Goal: Task Accomplishment & Management: Manage account settings

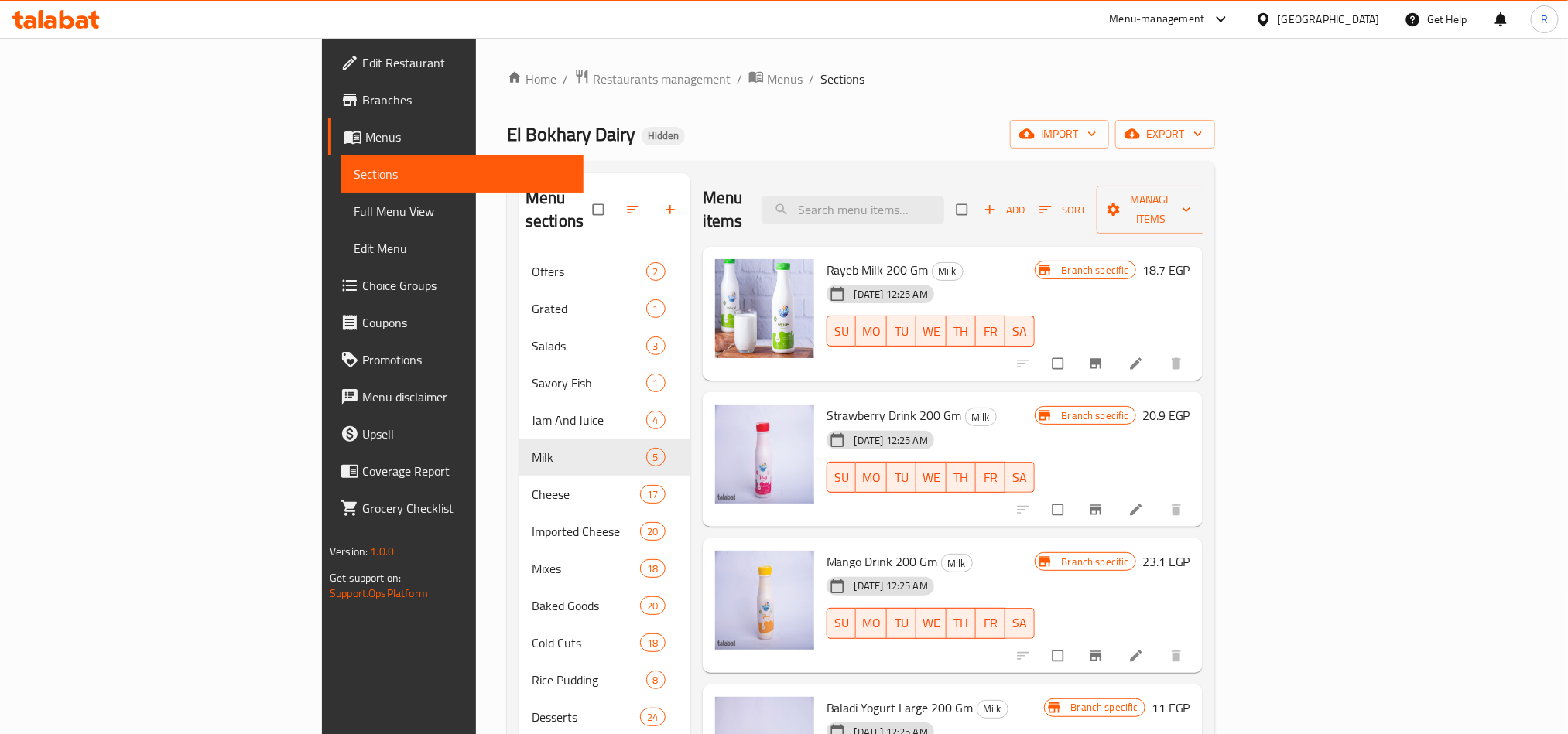
click at [1355, 14] on div "[GEOGRAPHIC_DATA]" at bounding box center [1329, 19] width 102 height 17
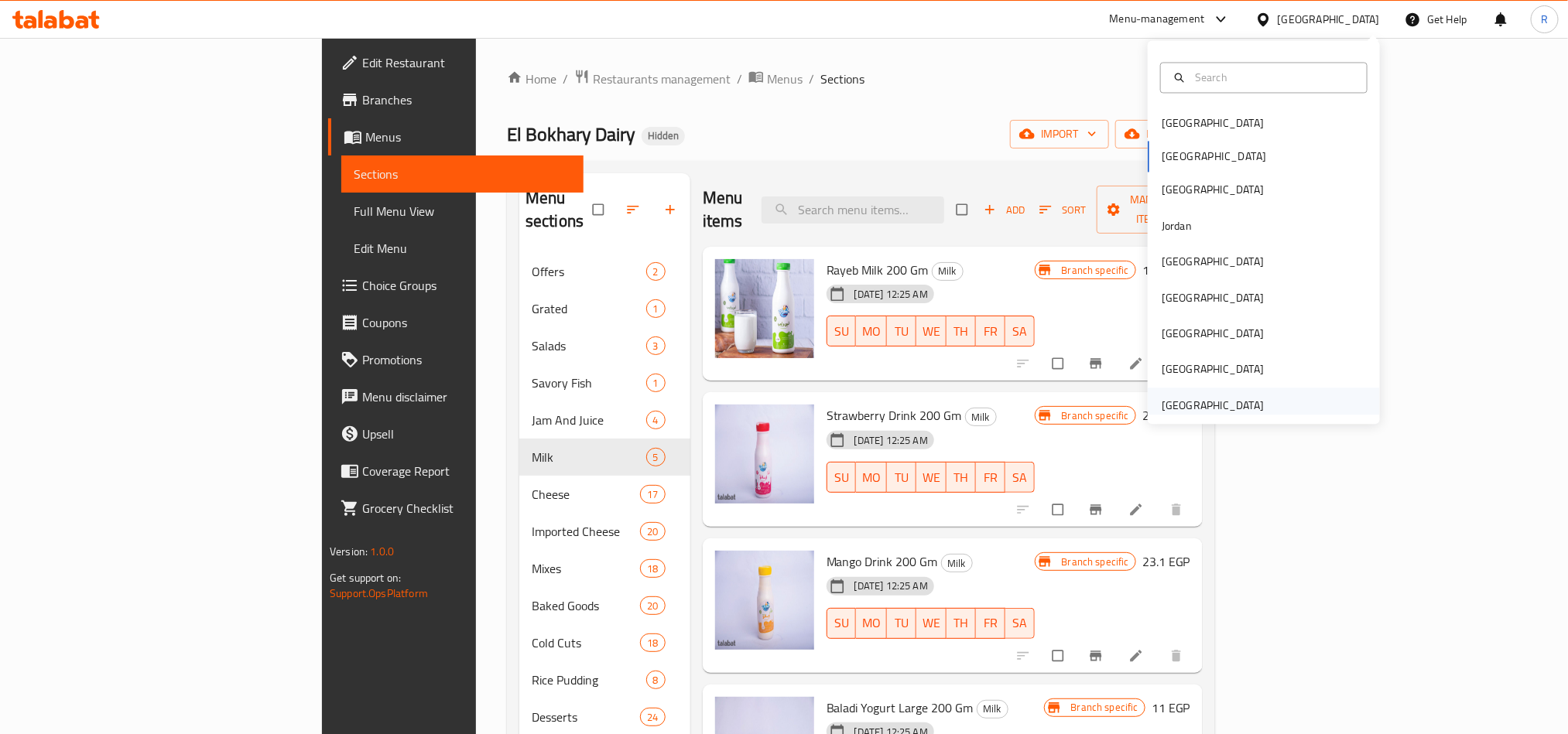
click at [1195, 409] on div "[GEOGRAPHIC_DATA]" at bounding box center [1213, 405] width 102 height 17
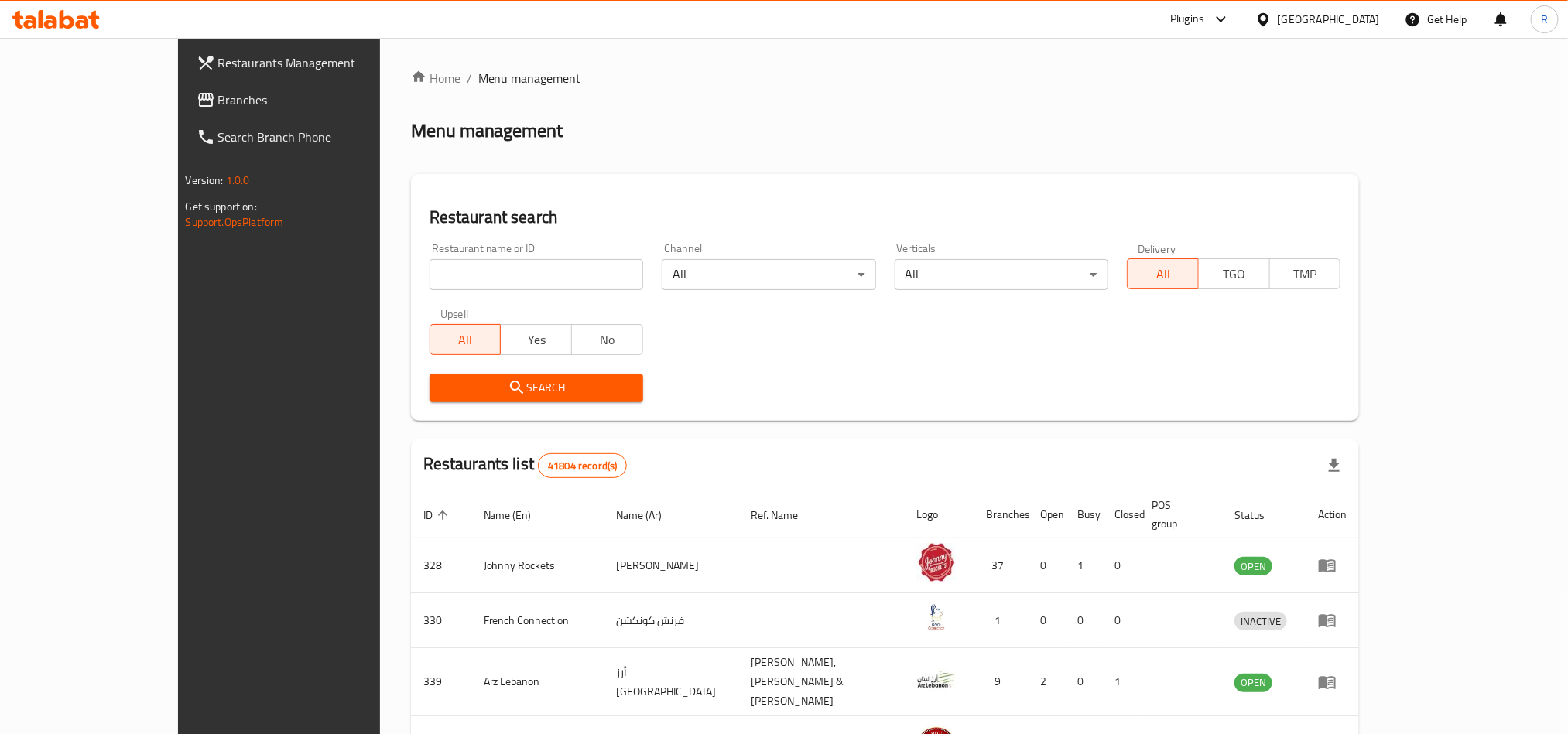
click at [218, 107] on span "Branches" at bounding box center [322, 99] width 209 height 19
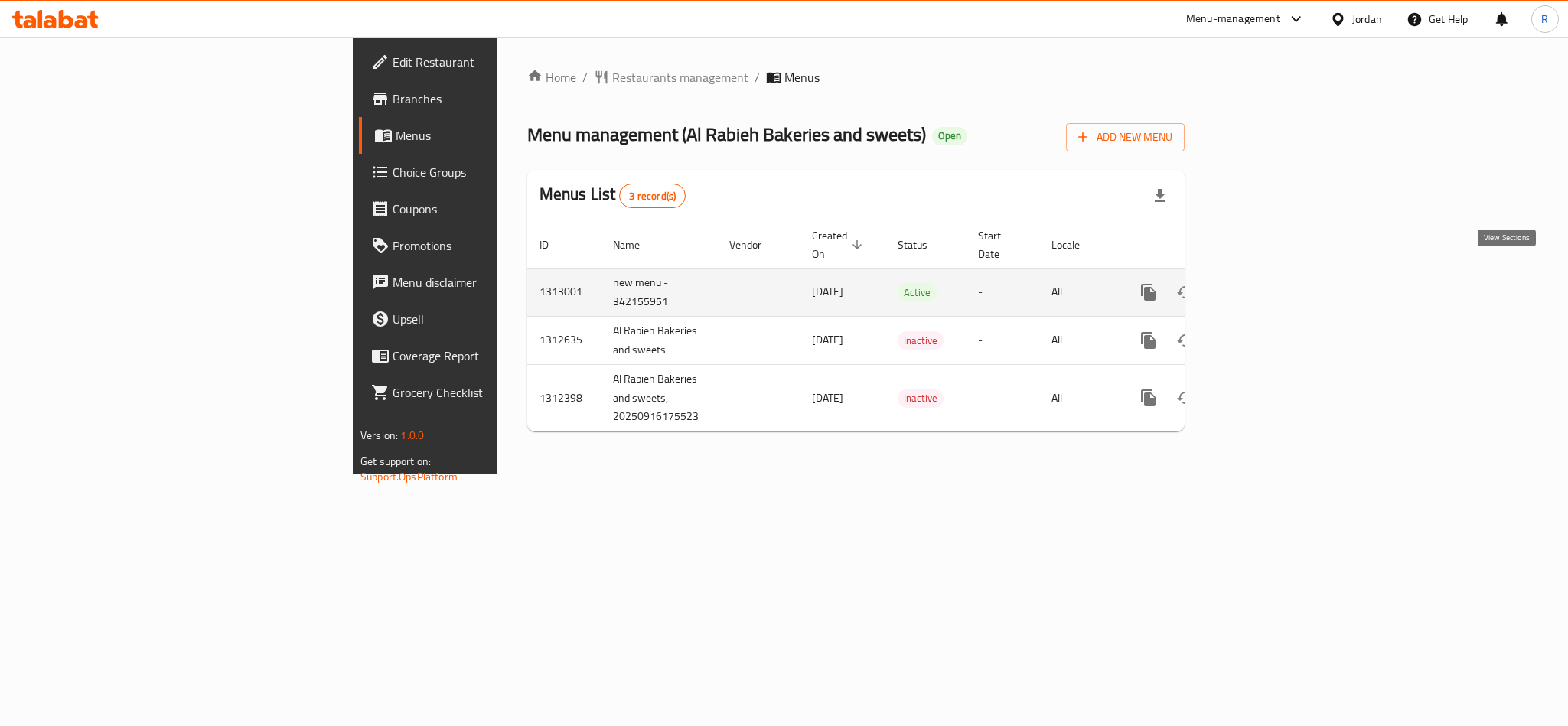
click at [1277, 274] on link "enhanced table" at bounding box center [1259, 292] width 37 height 37
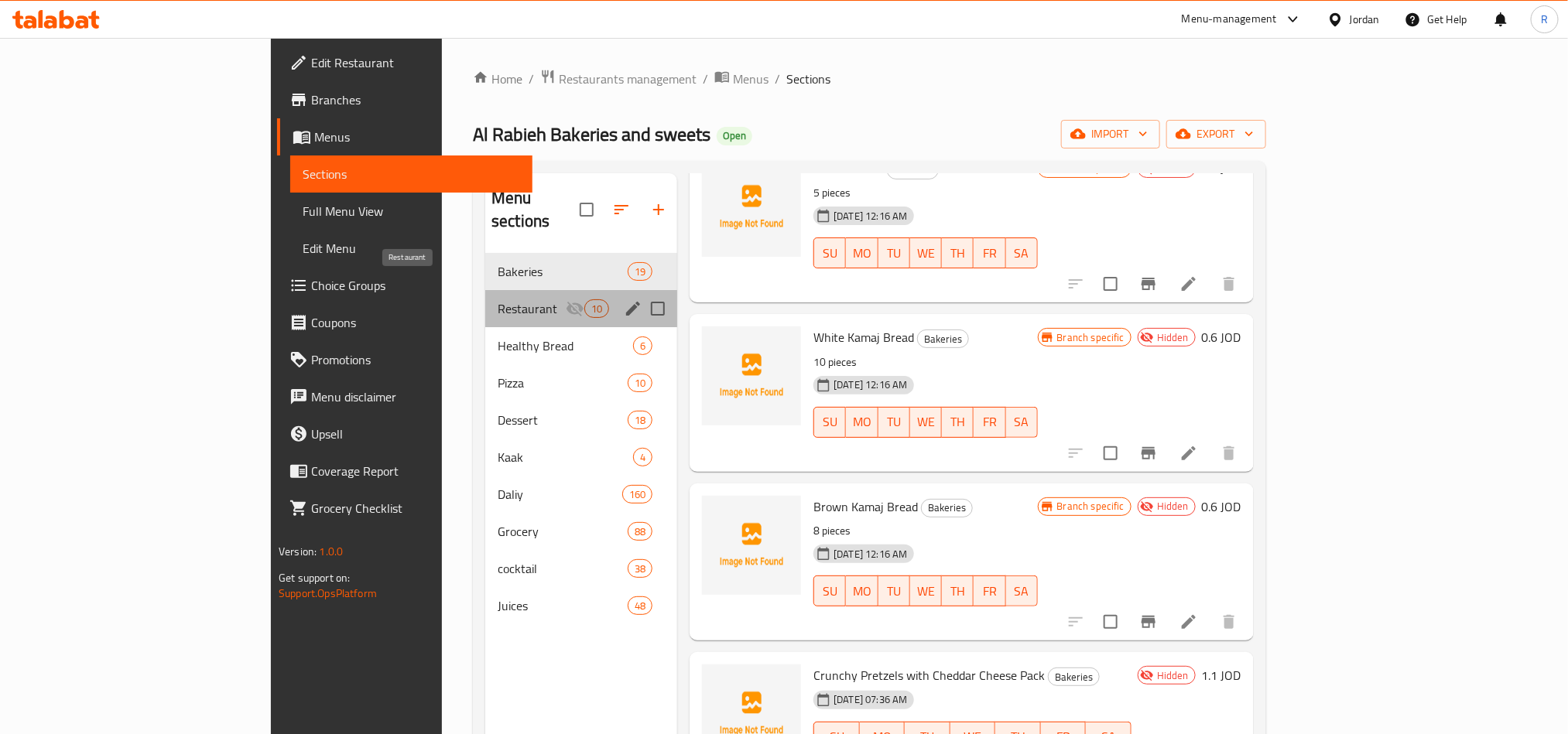
click at [498, 300] on span "Restaurant" at bounding box center [532, 308] width 68 height 19
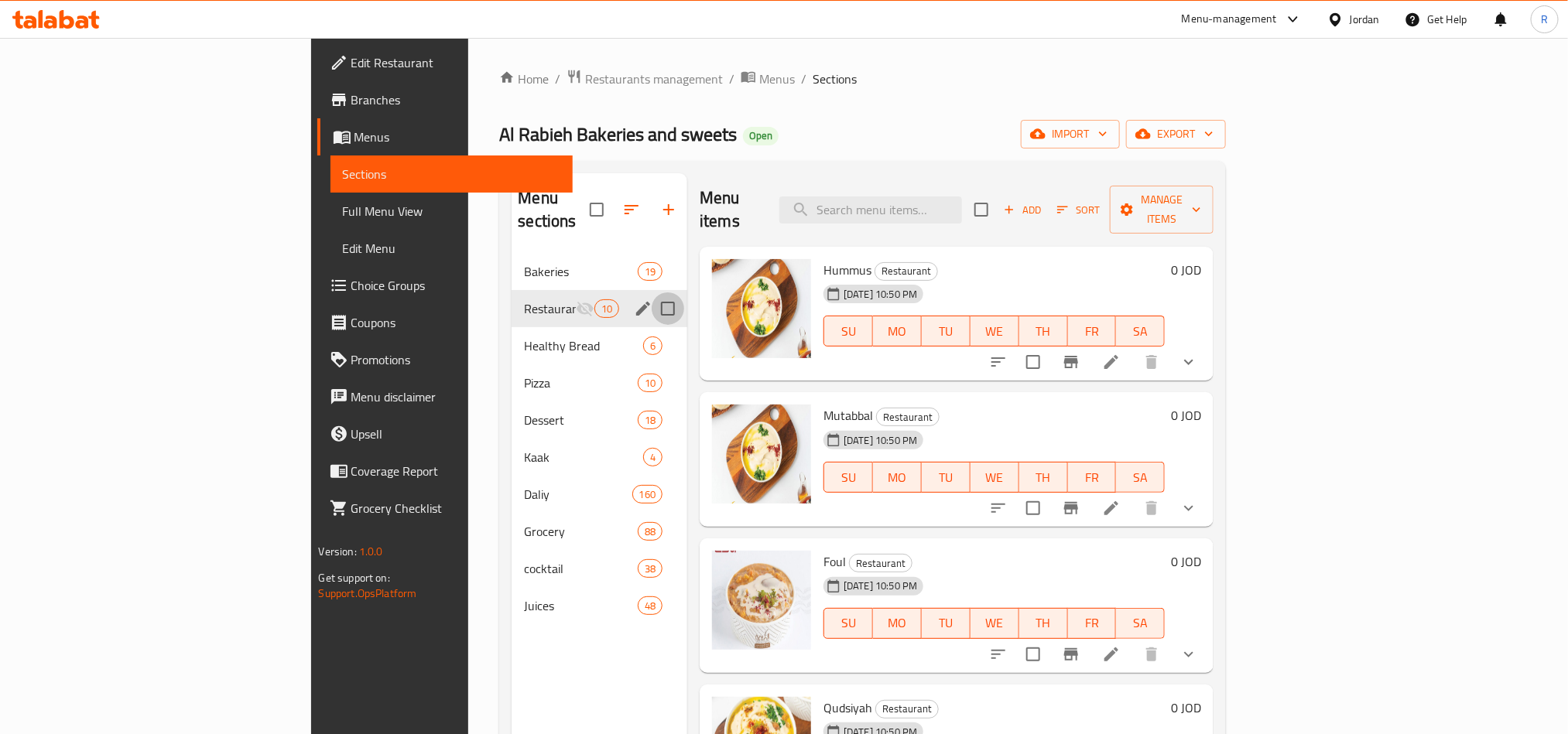
click at [652, 292] on input "Menu sections" at bounding box center [668, 308] width 32 height 32
checkbox input "true"
click at [612, 203] on icon "button" at bounding box center [618, 209] width 14 height 14
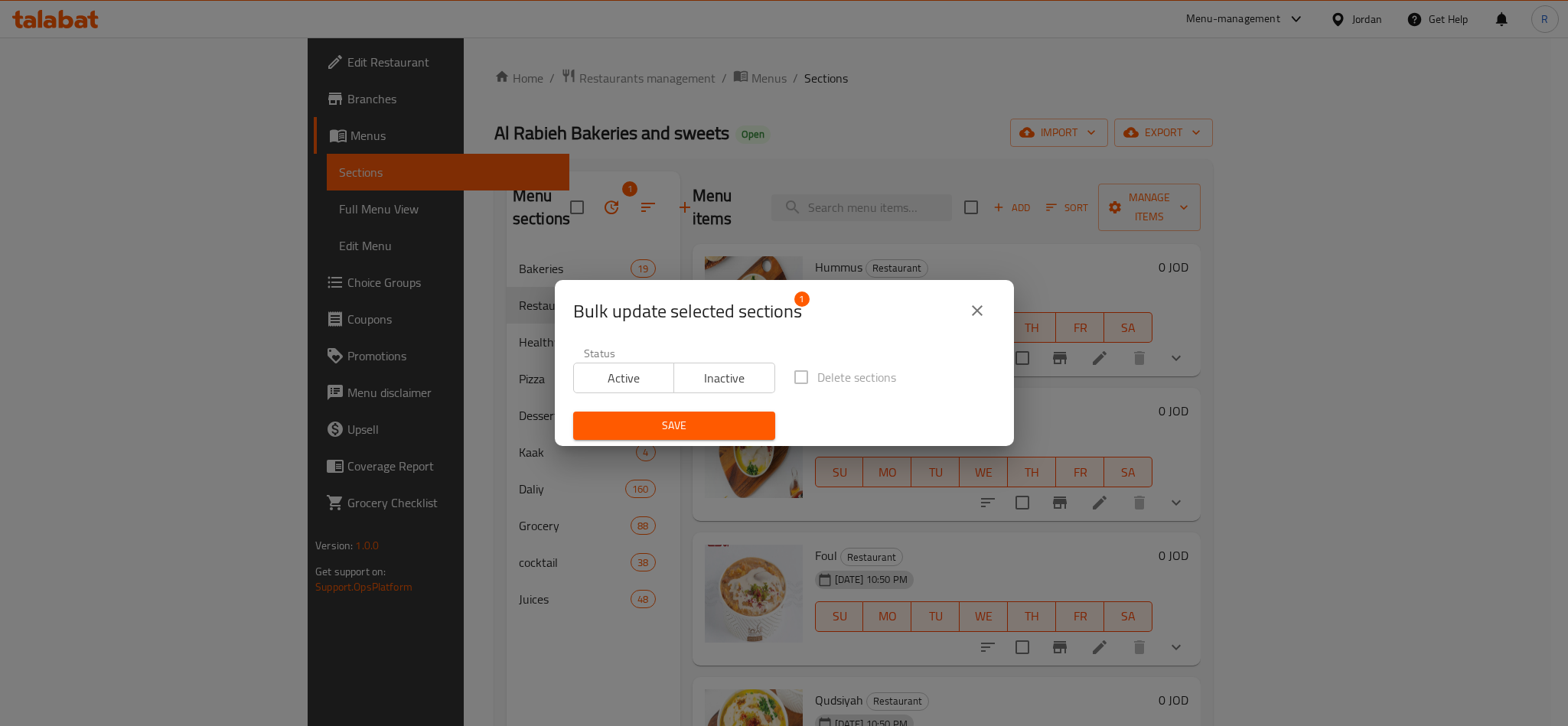
click at [643, 387] on span "Active" at bounding box center [624, 379] width 89 height 22
click at [673, 413] on button "Save" at bounding box center [674, 426] width 202 height 28
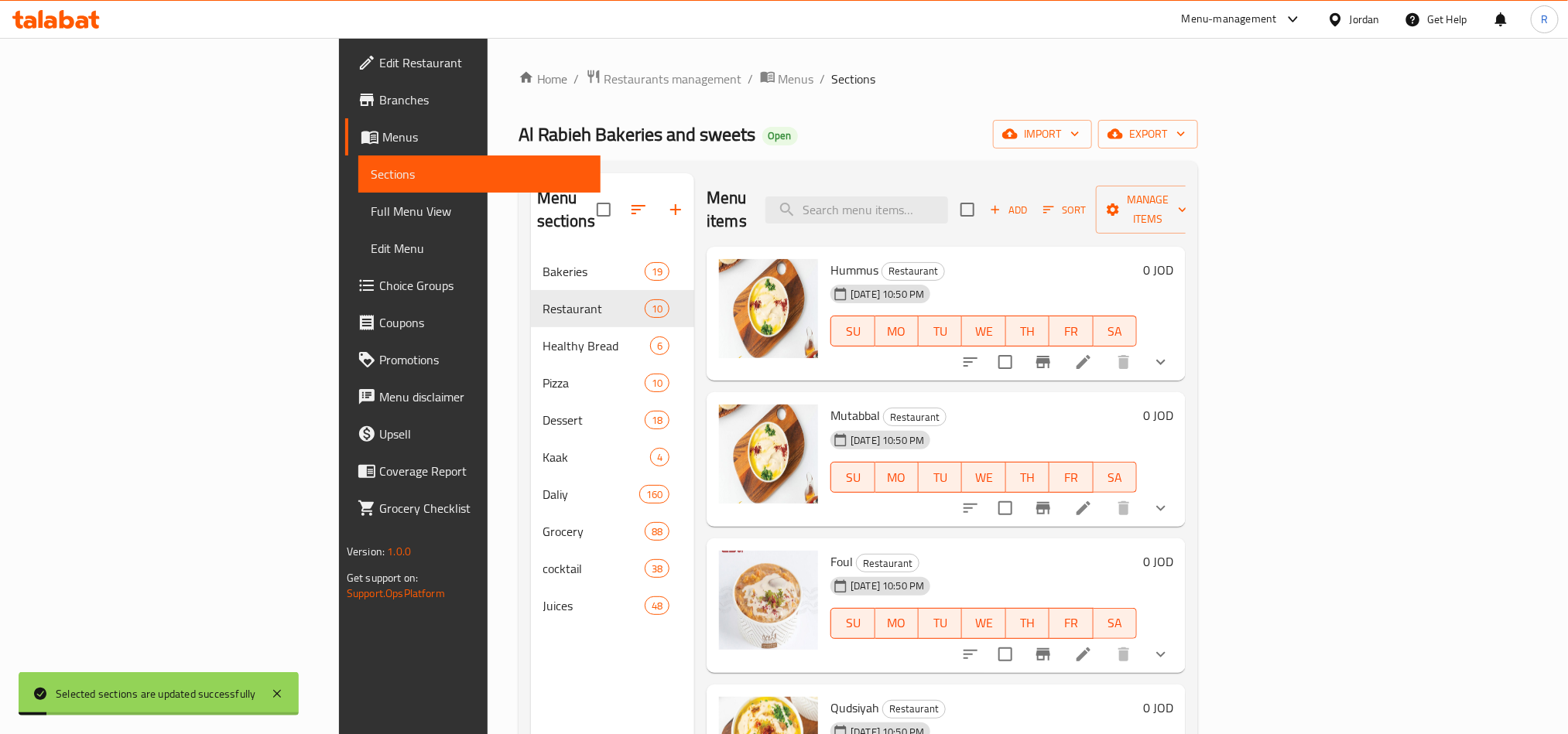
click at [760, 116] on div "Home / Restaurants management / Menus / Sections [PERSON_NAME] Bakeries and swe…" at bounding box center [858, 494] width 679 height 851
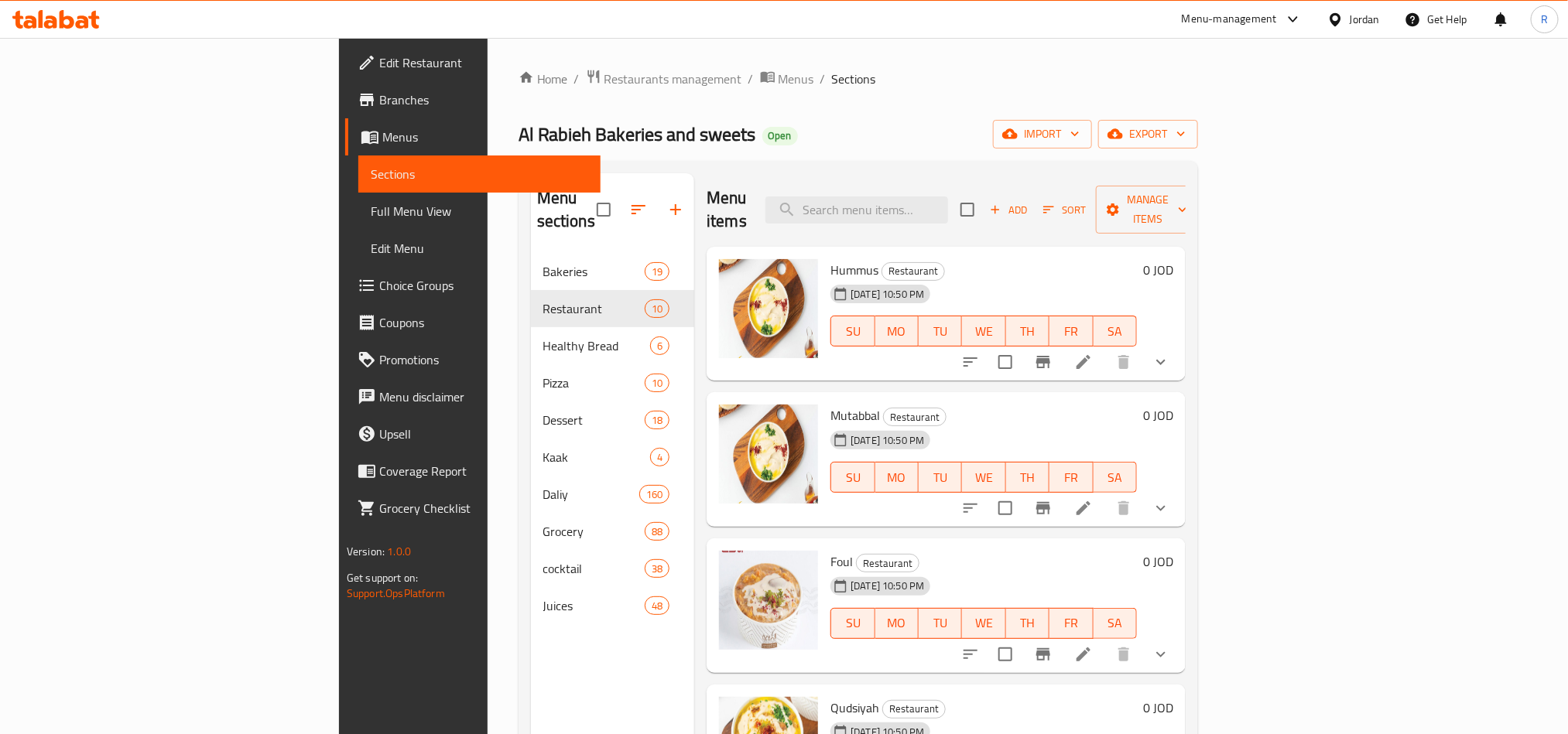
click at [1366, 23] on div "Jordan" at bounding box center [1364, 19] width 30 height 17
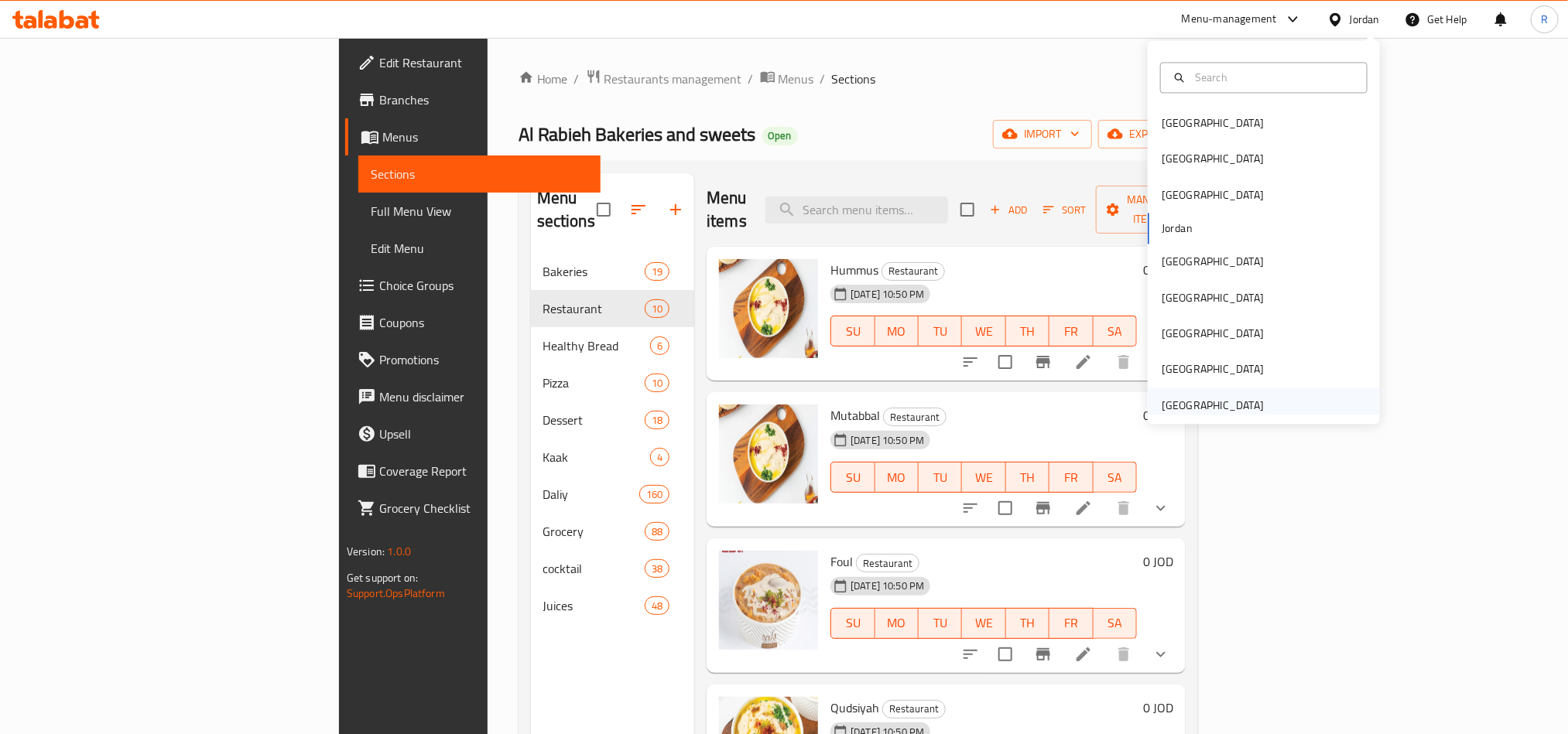
click at [1234, 393] on div "[GEOGRAPHIC_DATA]" at bounding box center [1213, 405] width 127 height 36
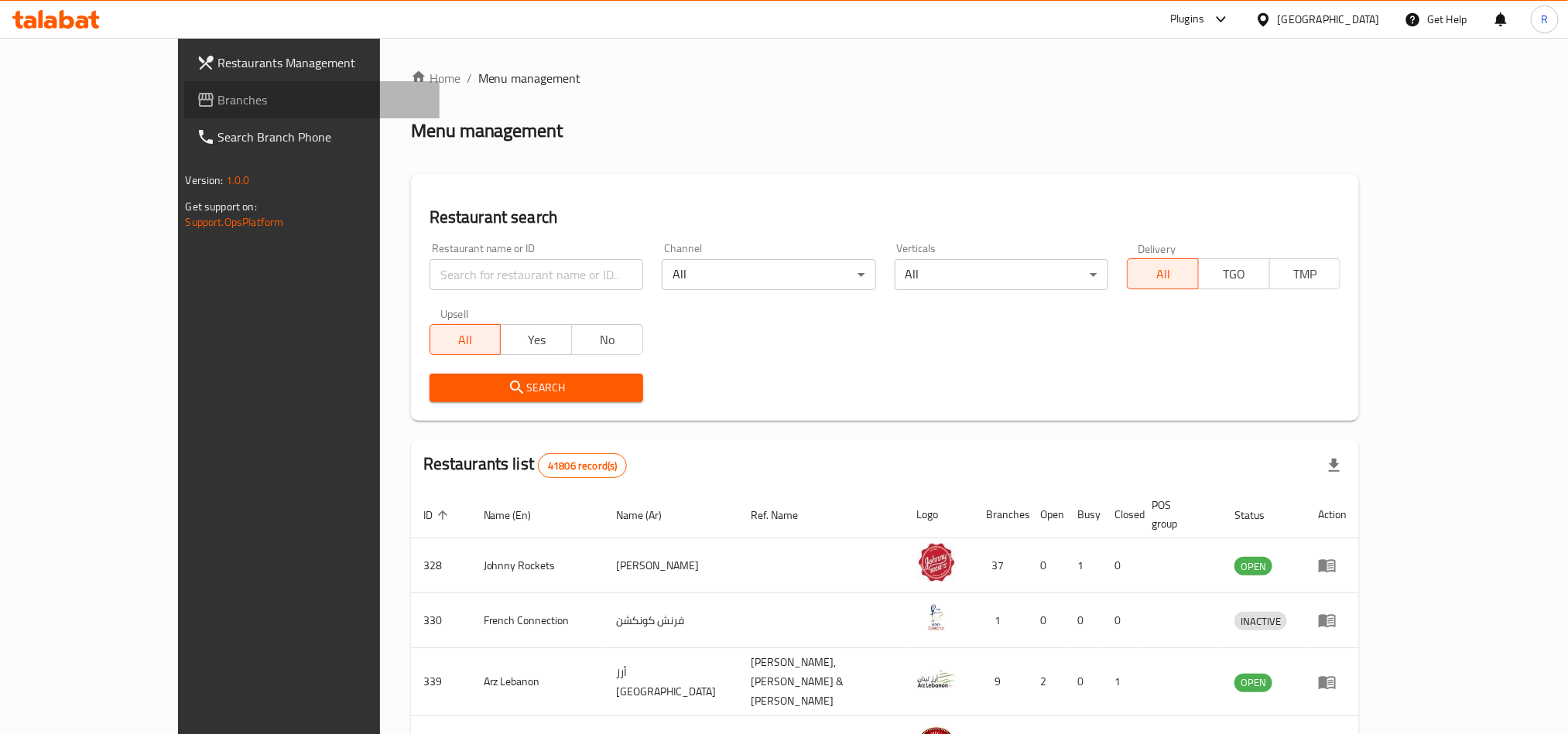
drag, startPoint x: 390, startPoint y: 275, endPoint x: 109, endPoint y: 105, distance: 328.4
click at [218, 105] on span "Branches" at bounding box center [322, 99] width 209 height 19
